Goal: Information Seeking & Learning: Learn about a topic

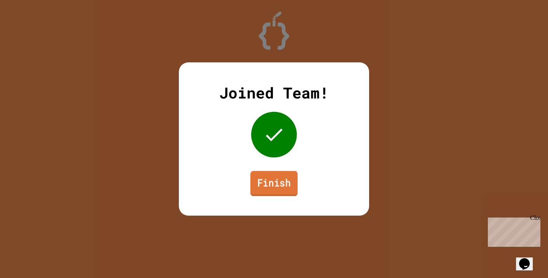
click at [256, 196] on div "Joined Team! Finish" at bounding box center [274, 138] width 190 height 153
click at [259, 189] on link "Finish" at bounding box center [274, 183] width 48 height 25
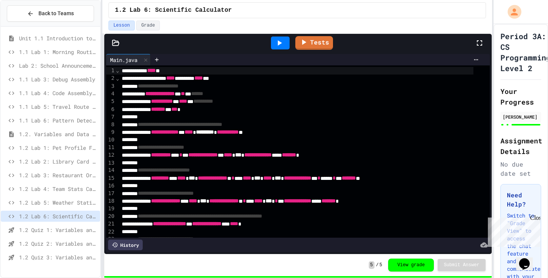
click at [49, 225] on div "1.2 Quiz 1: Variables and Data Types" at bounding box center [50, 230] width 99 height 11
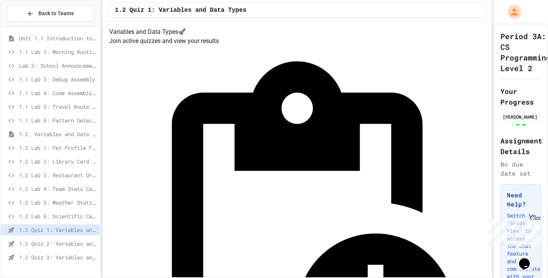
scroll to position [34, 0]
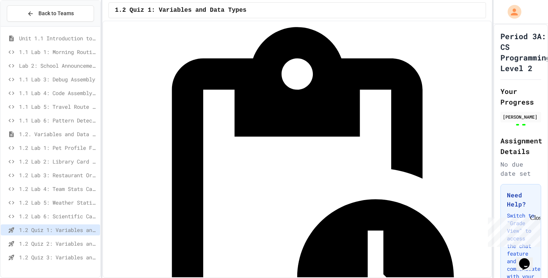
click at [61, 245] on span "1.2 Quiz 2: Variables and Data Types" at bounding box center [58, 244] width 78 height 8
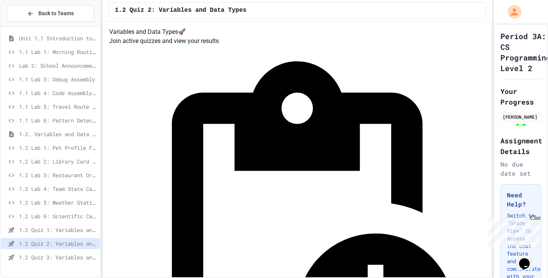
click at [57, 254] on span "1.2 Quiz 3: Variables and Data Types" at bounding box center [58, 258] width 78 height 8
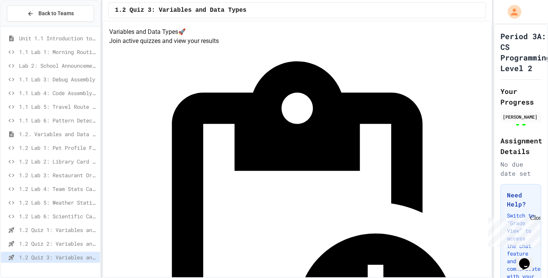
click at [64, 240] on span "1.2 Quiz 2: Variables and Data Types" at bounding box center [58, 244] width 78 height 8
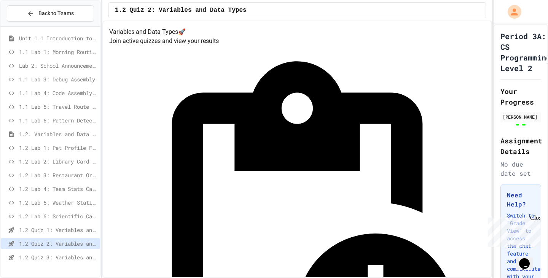
click at [69, 230] on span "1.2 Quiz 1: Variables and Data Types" at bounding box center [58, 230] width 78 height 8
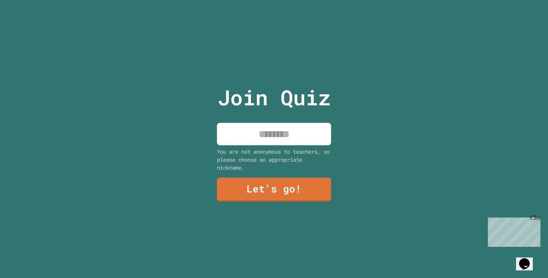
click at [276, 137] on input at bounding box center [274, 134] width 114 height 22
type input "*****"
click at [282, 179] on link "Let's go!" at bounding box center [274, 189] width 113 height 25
